Goal: Find specific page/section: Find specific page/section

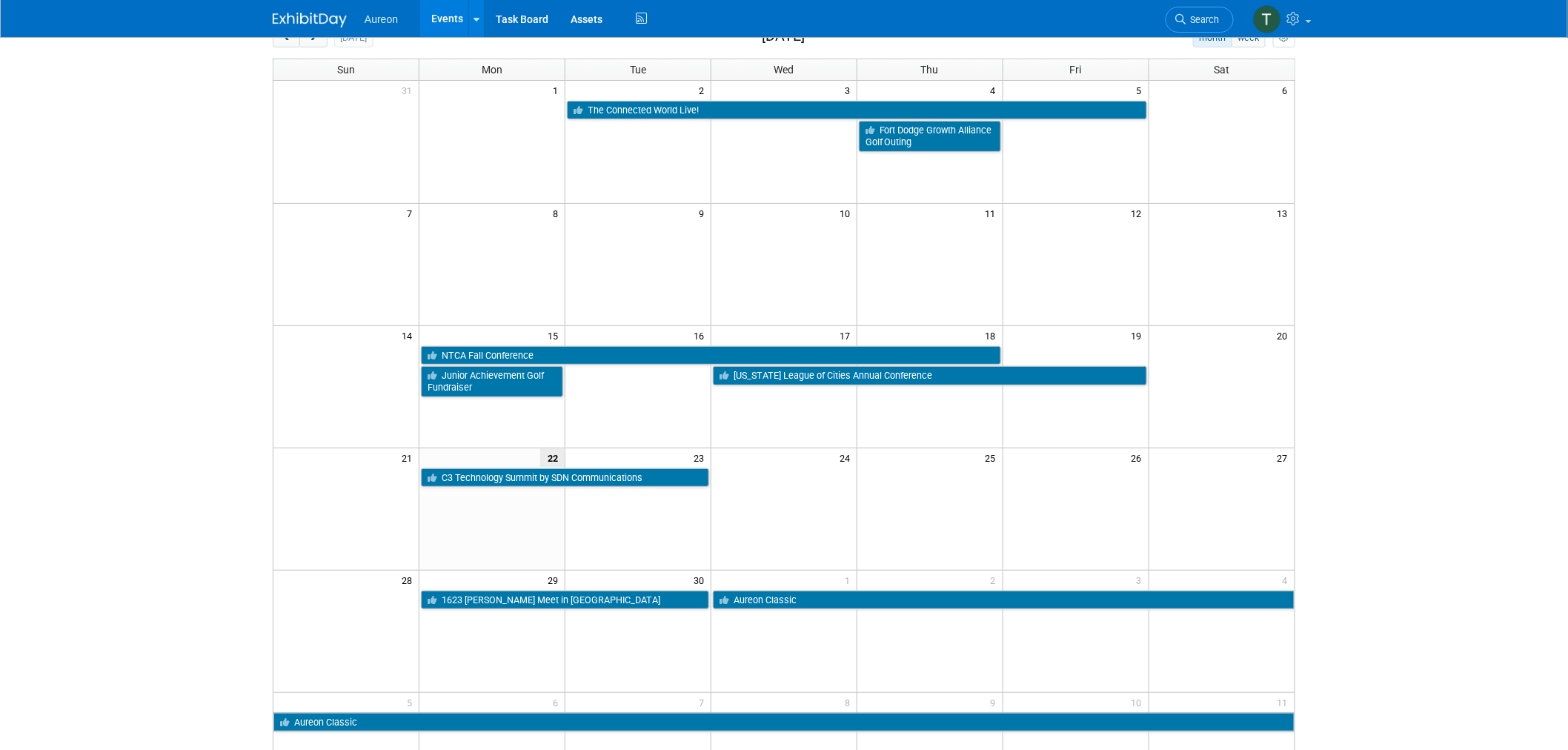
scroll to position [82, 0]
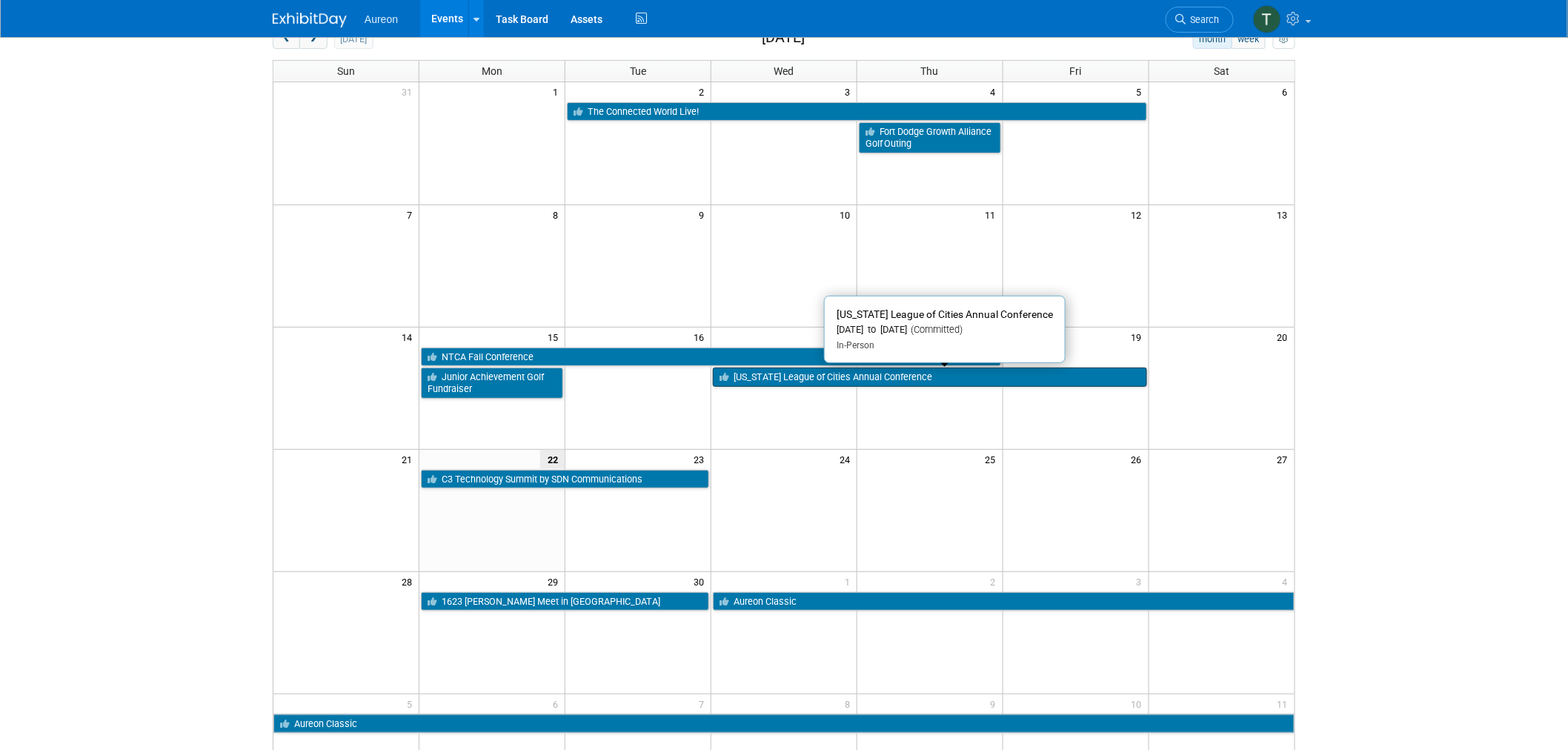
click at [819, 381] on link "[US_STATE] League of Cities Annual Conference" at bounding box center [930, 377] width 435 height 19
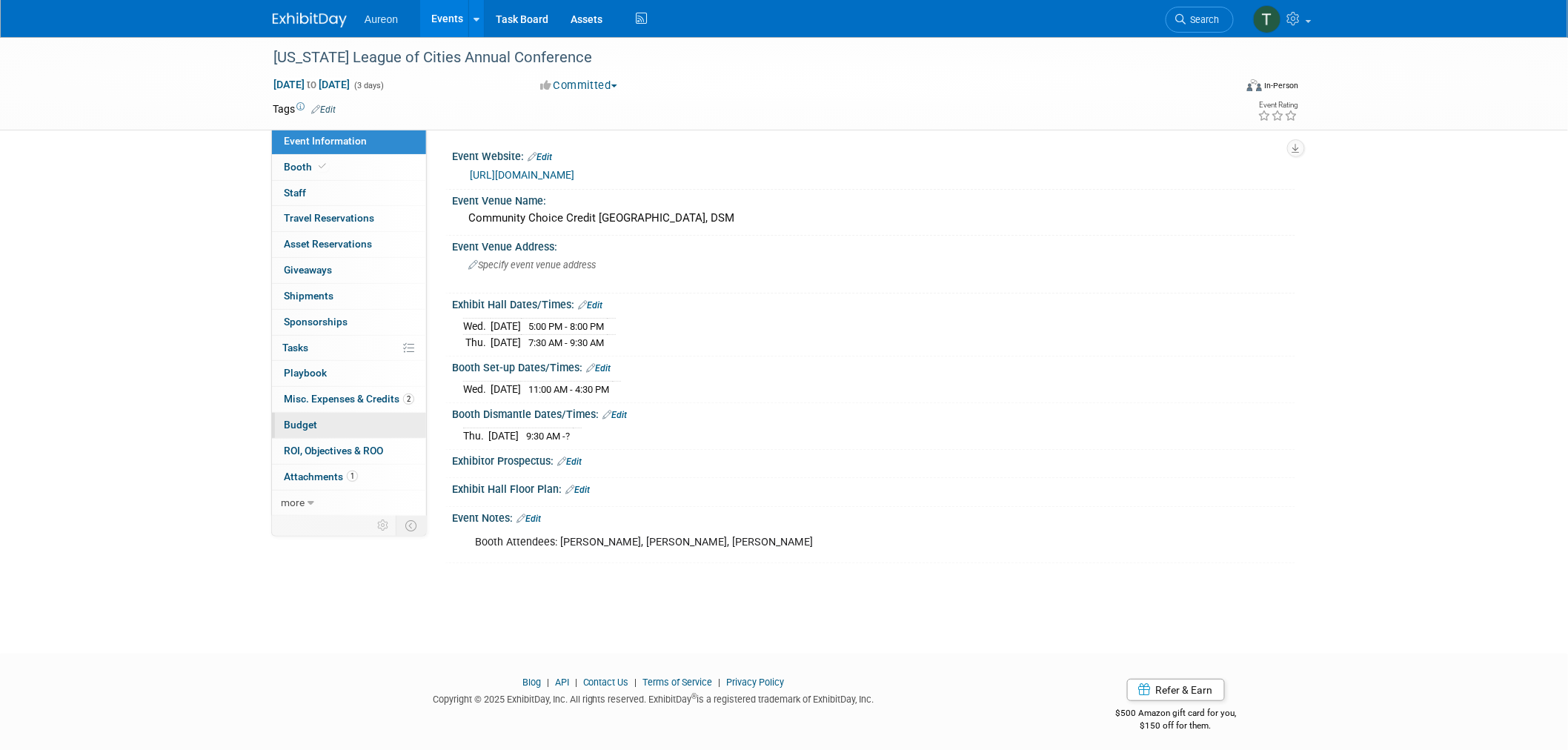
click at [309, 426] on span "Budget" at bounding box center [300, 425] width 33 height 12
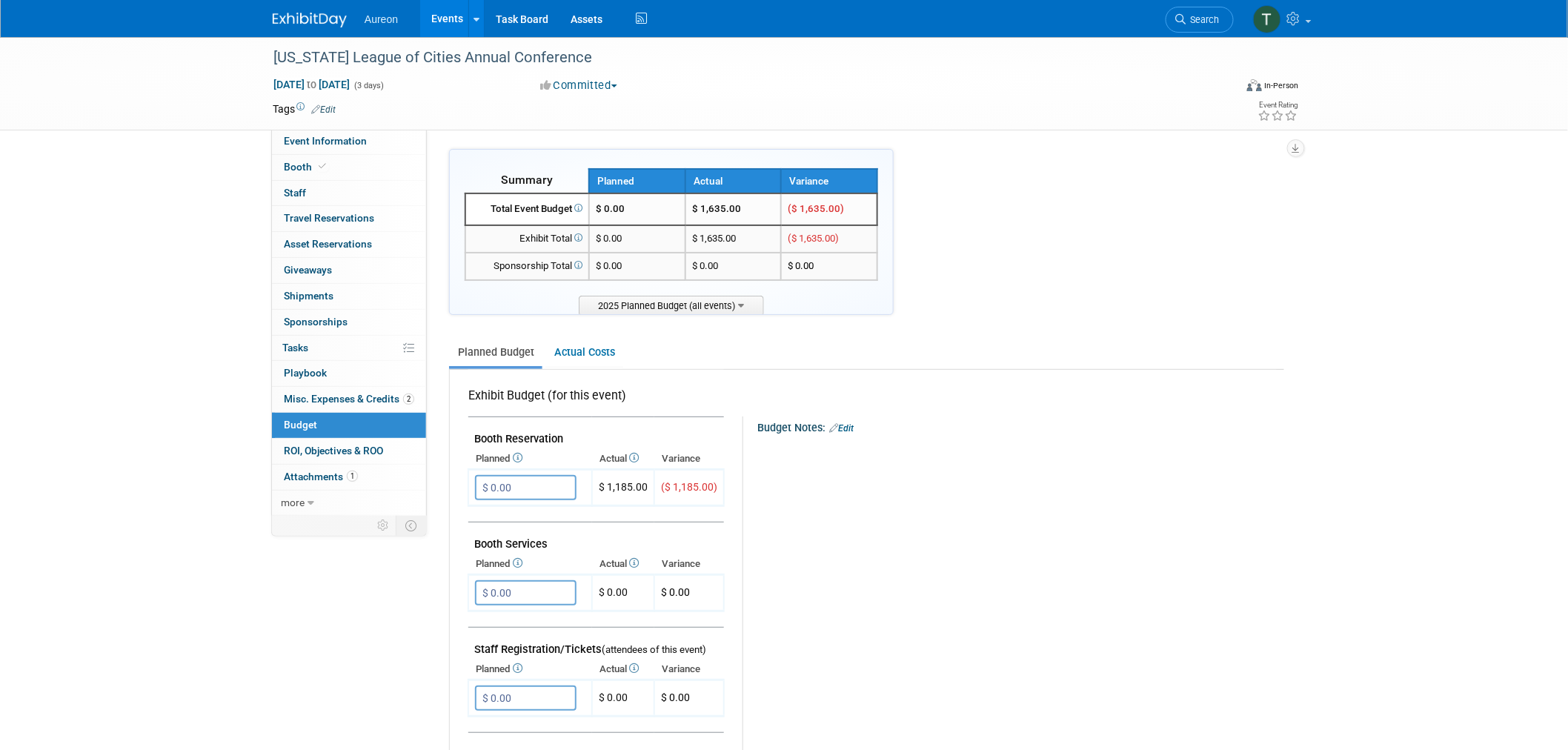
click at [746, 240] on td "$ 1,635.00" at bounding box center [734, 239] width 96 height 27
click at [331, 398] on span "Misc. Expenses & Credits 2" at bounding box center [349, 399] width 130 height 12
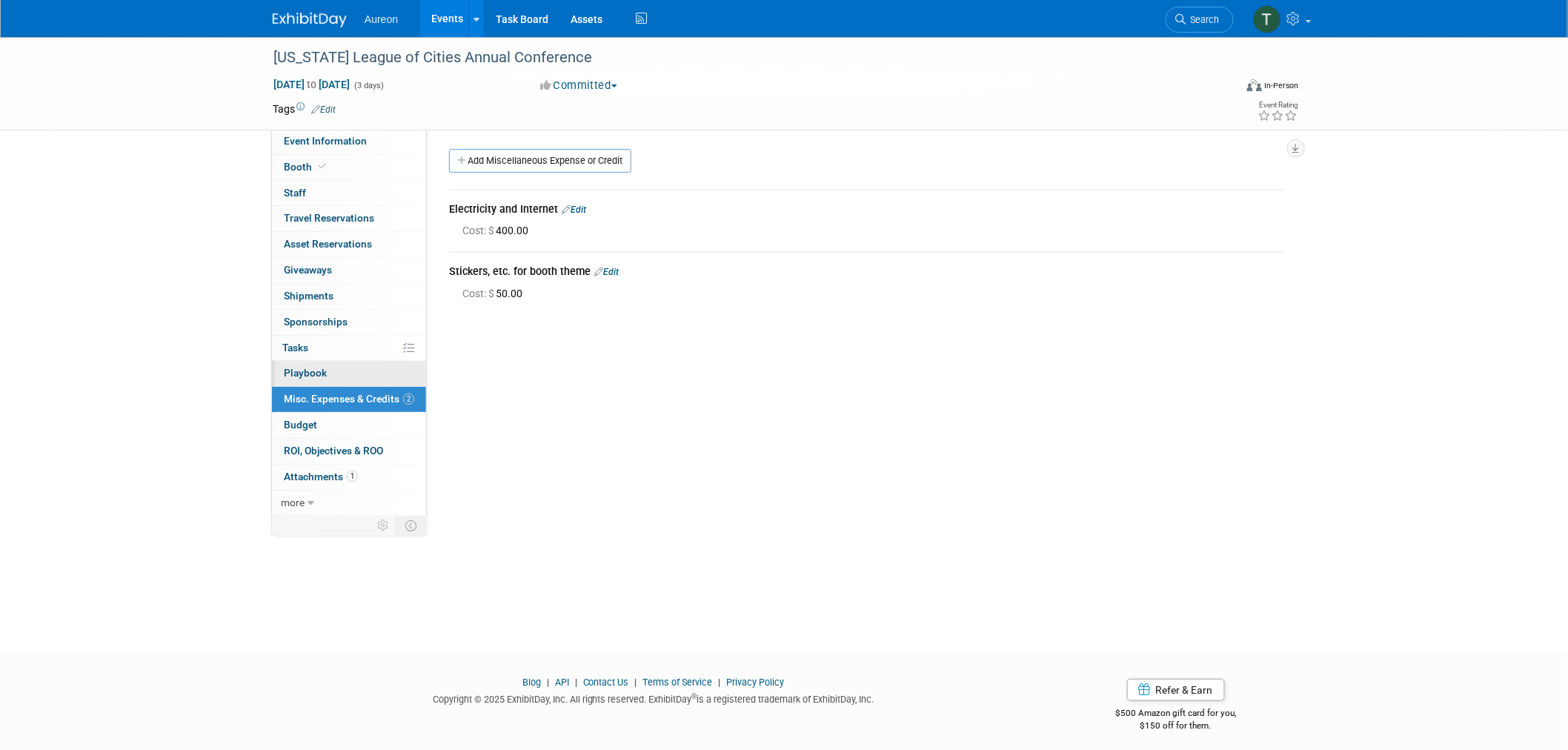
click at [307, 375] on span "Playbook 0" at bounding box center [305, 373] width 43 height 12
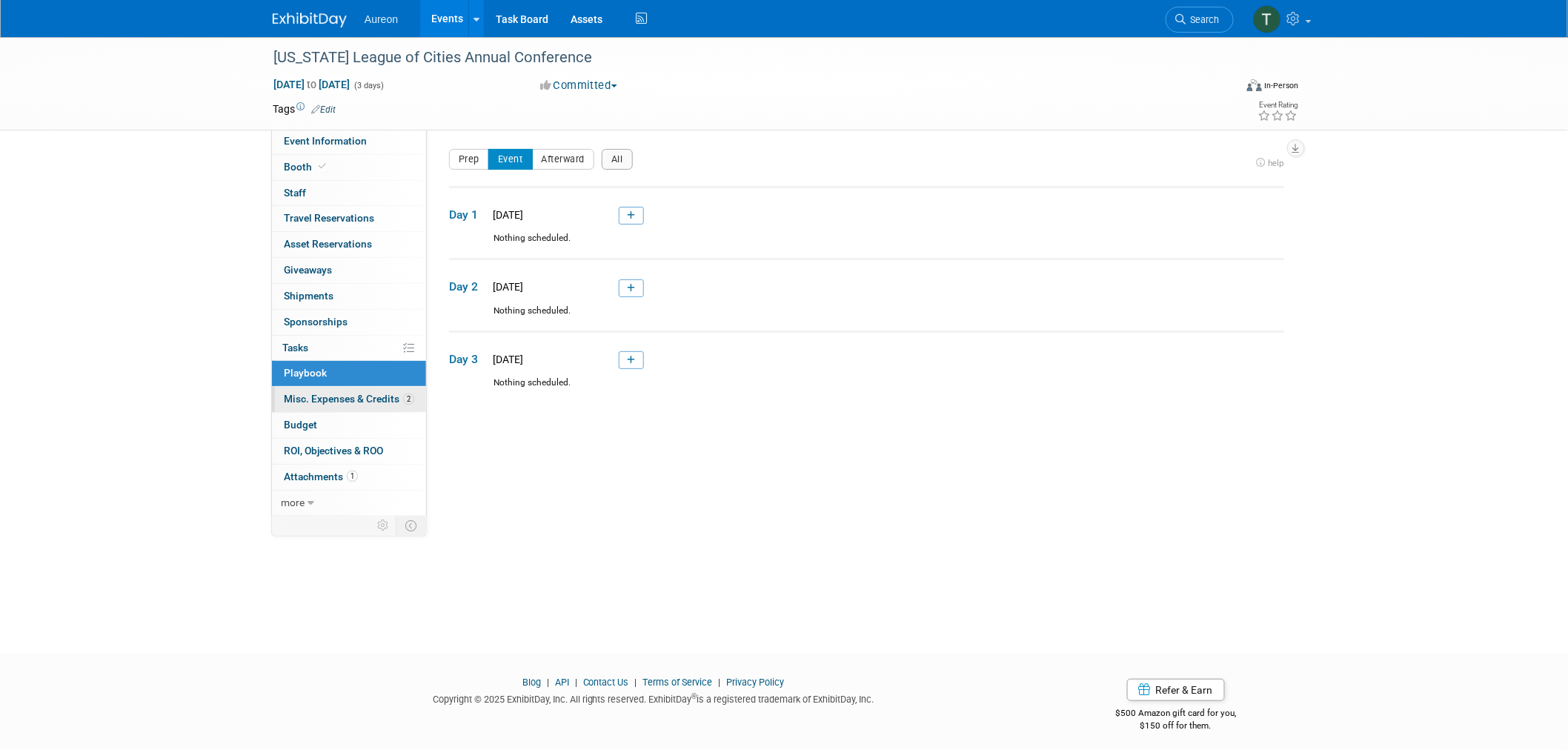
click at [319, 393] on link "2 Misc. Expenses & Credits 2" at bounding box center [348, 399] width 154 height 25
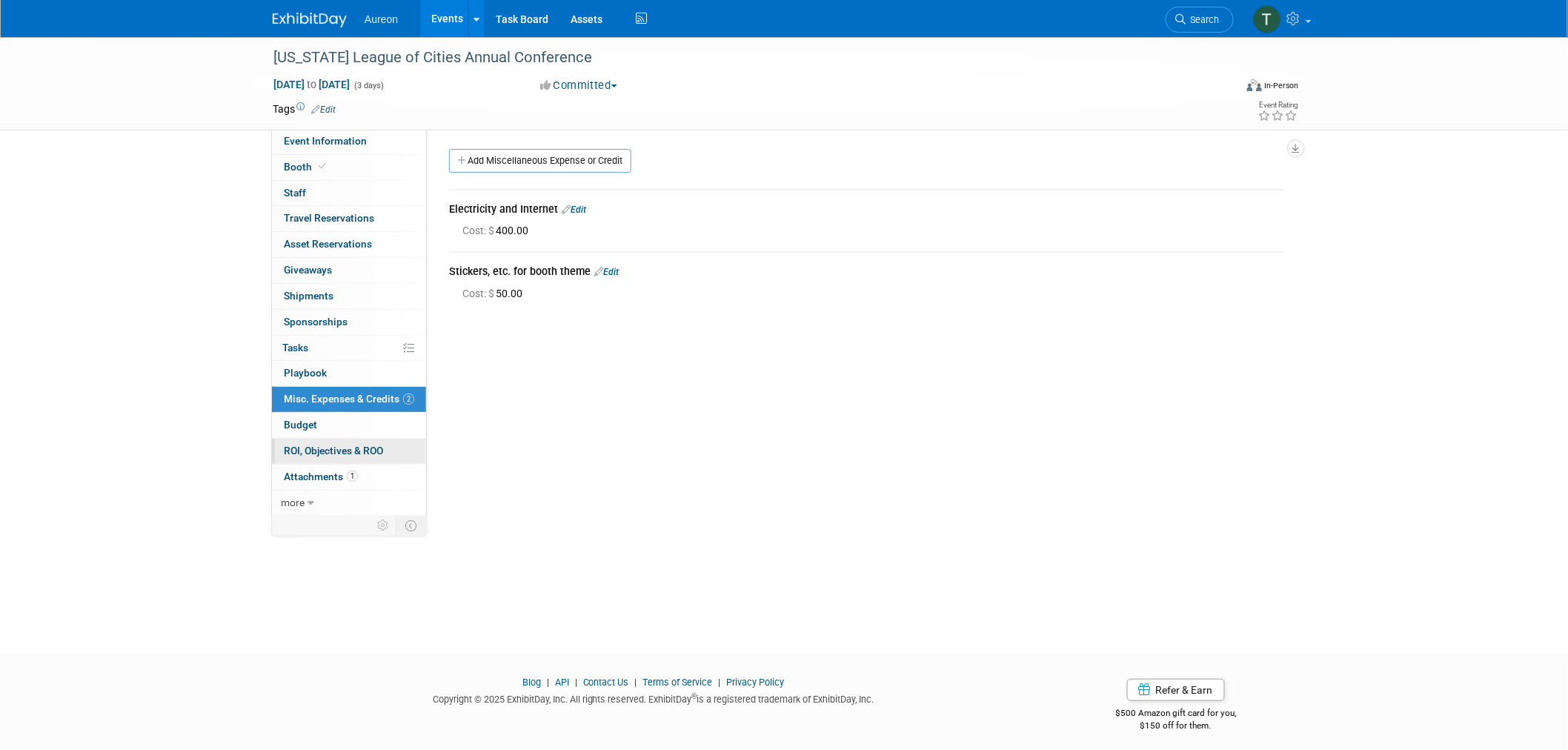
click at [338, 452] on span "ROI, Objectives & ROO 0" at bounding box center [333, 451] width 99 height 12
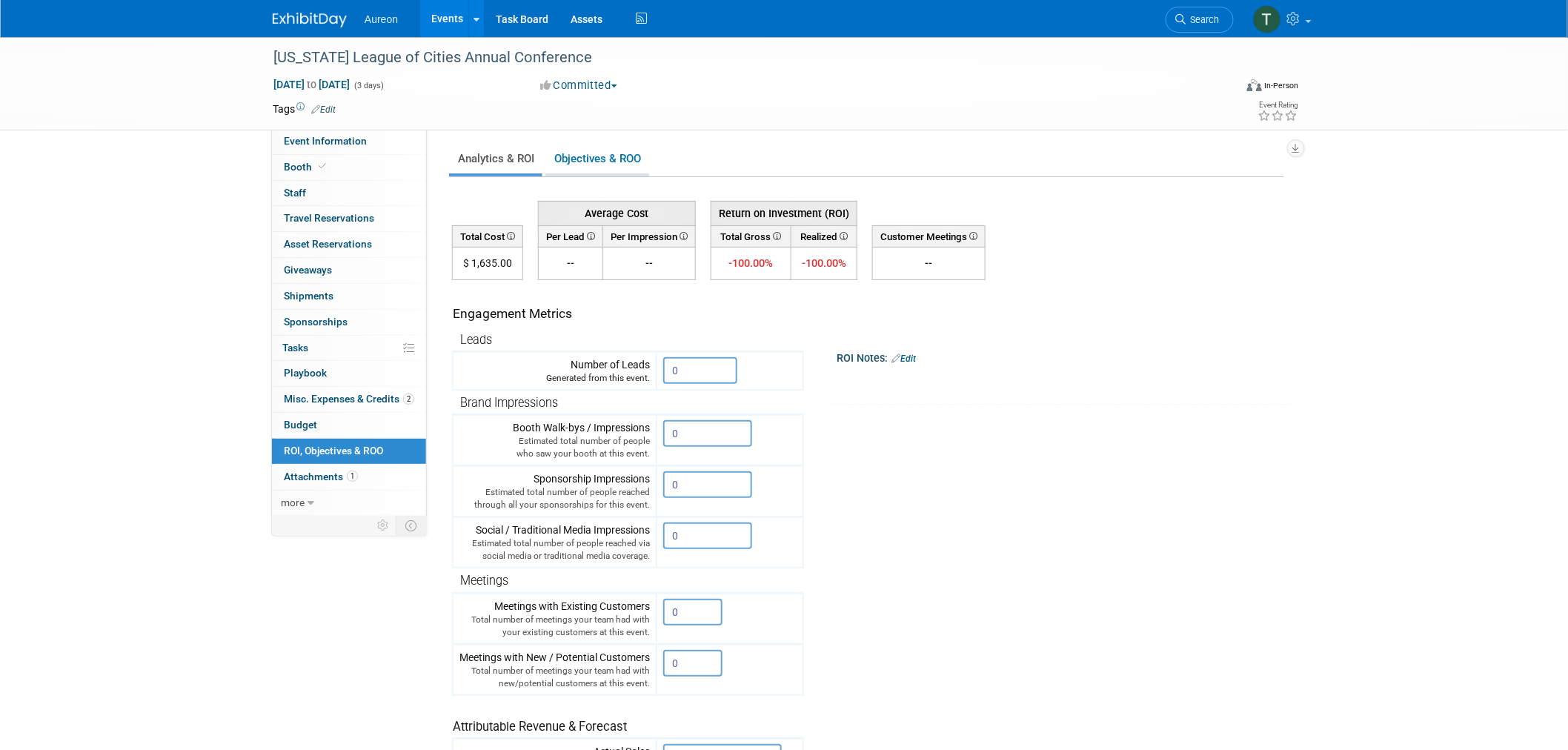
click at [611, 146] on link "Objectives & ROO 0" at bounding box center [597, 158] width 104 height 29
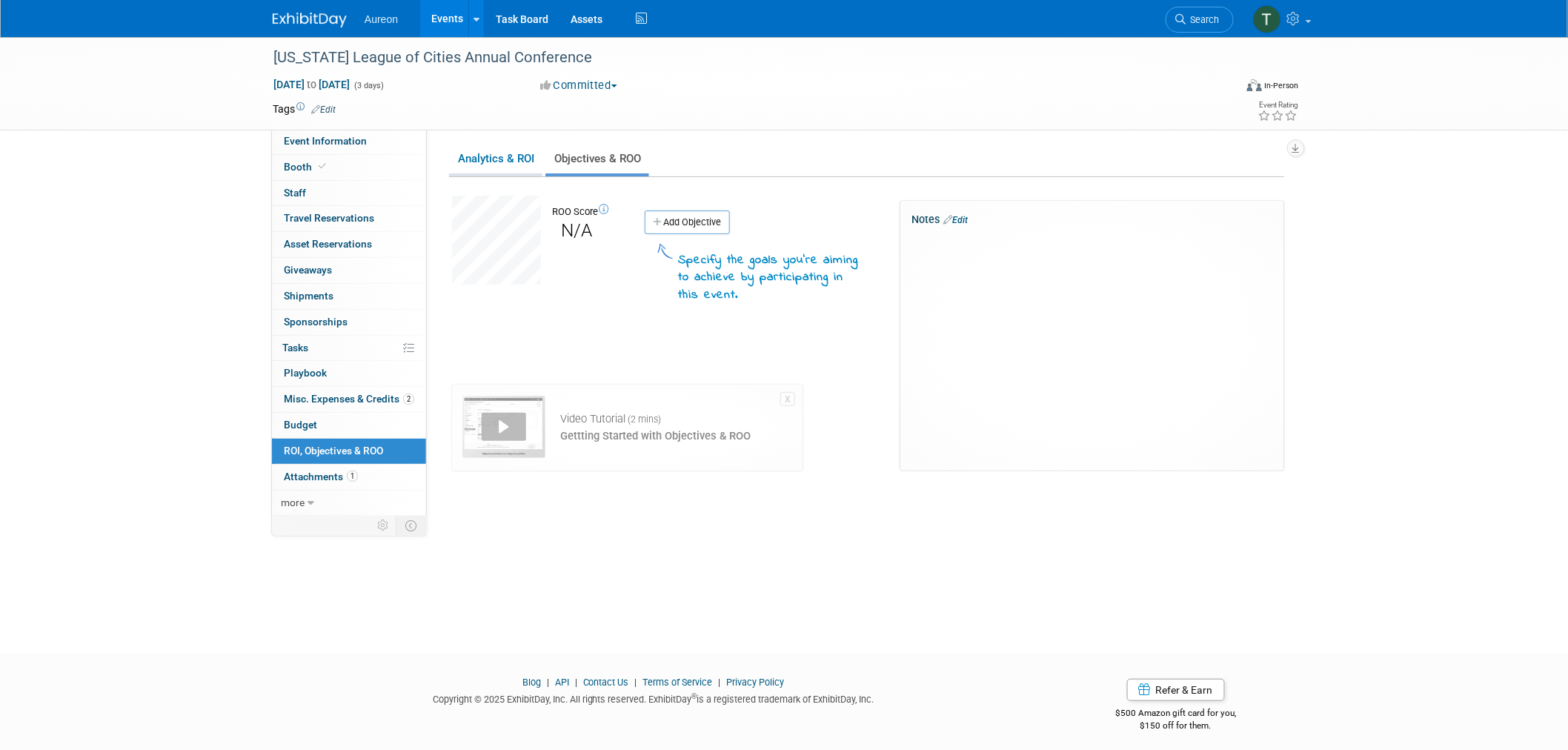
click at [503, 158] on link "Analytics & ROI" at bounding box center [495, 158] width 93 height 29
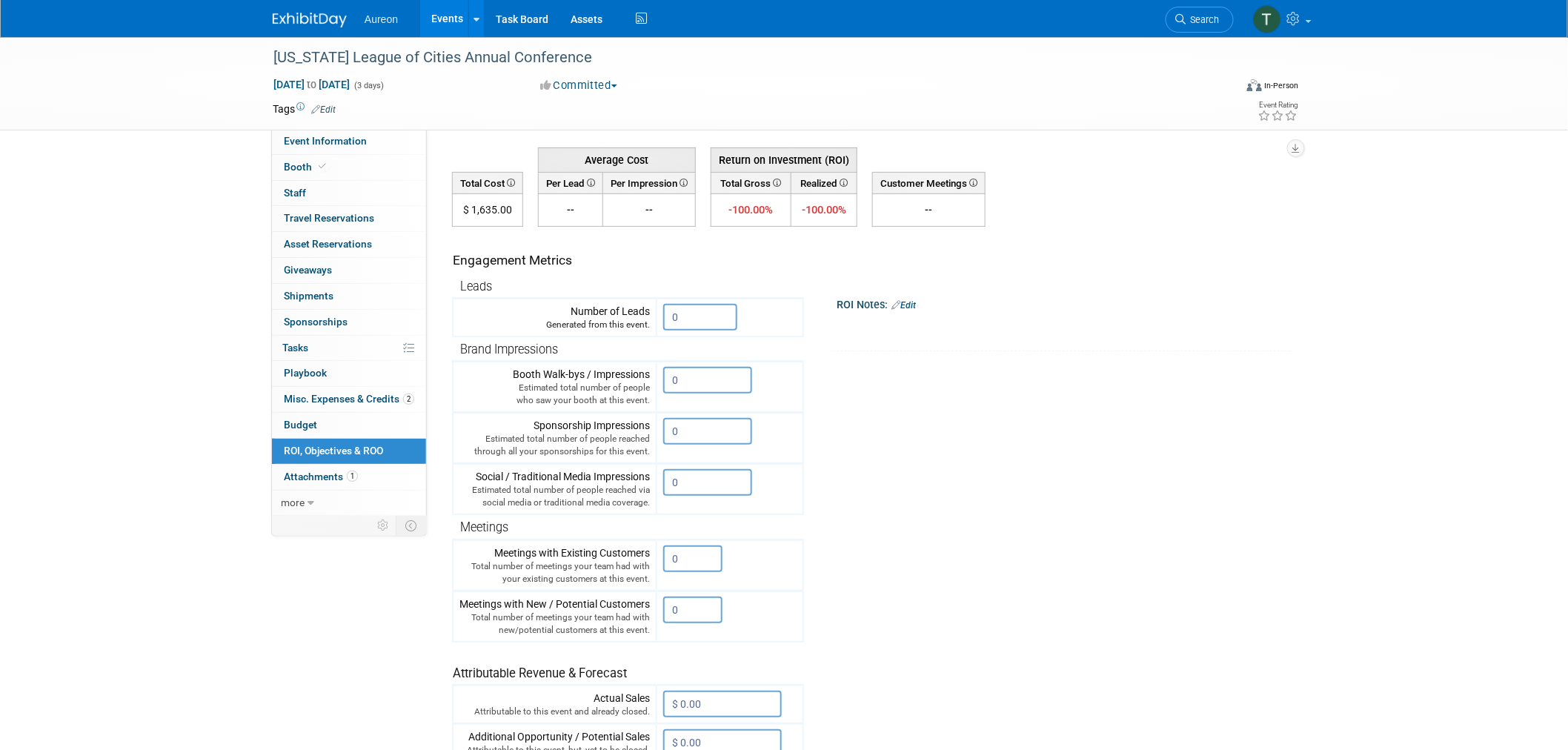
scroll to position [82, 0]
